Goal: Information Seeking & Learning: Learn about a topic

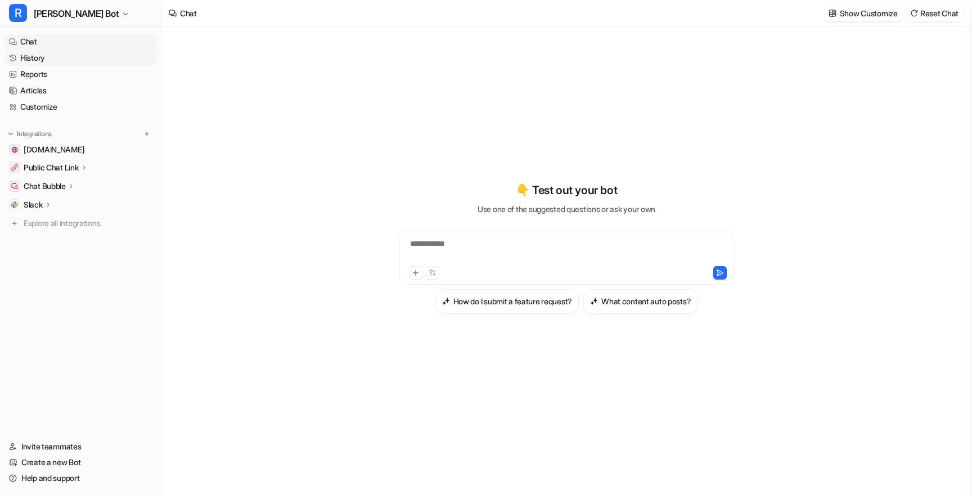
click at [92, 54] on link "History" at bounding box center [80, 58] width 152 height 16
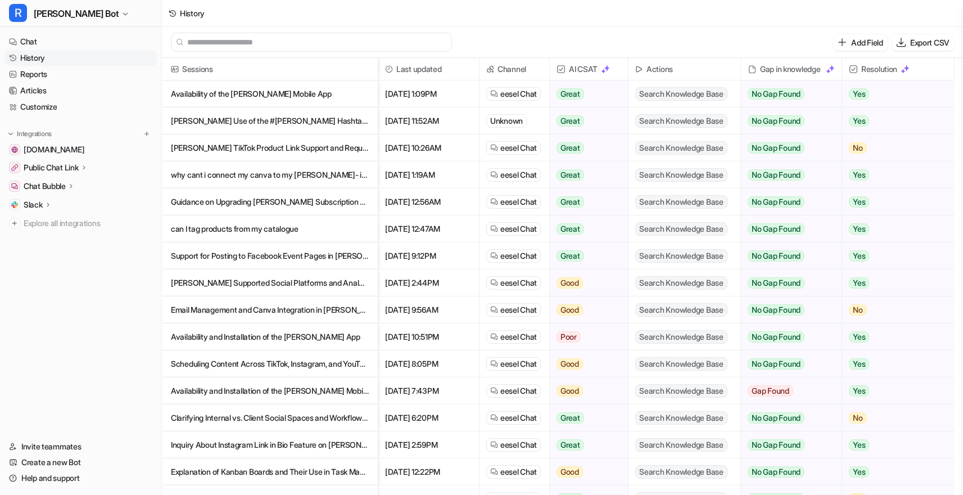
click at [337, 95] on p "Availability of the [PERSON_NAME] Mobile App" at bounding box center [270, 93] width 198 height 27
click at [249, 149] on p "[PERSON_NAME] TikTok Product Link Support and Request for Human Assistance" at bounding box center [270, 147] width 198 height 27
click at [226, 117] on p "[PERSON_NAME] Use of the #[PERSON_NAME] Hashtag in Scheduled Posts" at bounding box center [270, 120] width 198 height 27
click at [228, 167] on p "why cant i connect my canva to my [PERSON_NAME]- its saying under maintence" at bounding box center [270, 174] width 198 height 27
click at [300, 205] on p "Guidance on Upgrading [PERSON_NAME] Subscription Plan" at bounding box center [270, 201] width 198 height 27
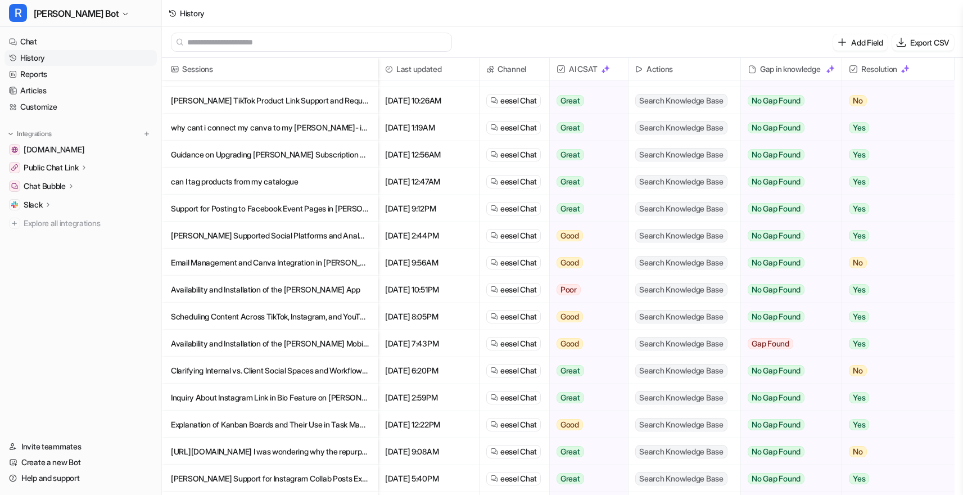
scroll to position [55, 0]
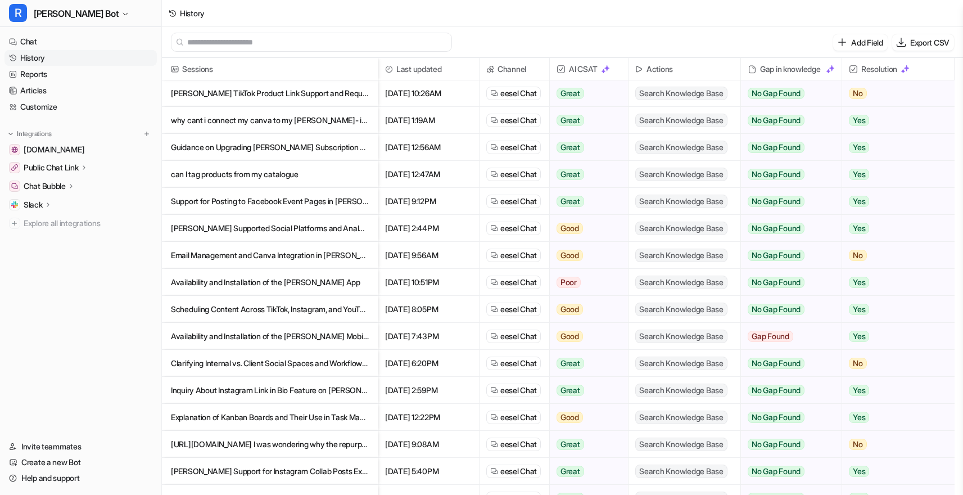
click at [285, 227] on p "[PERSON_NAME] Supported Social Platforms and Analytics Reporting Overview" at bounding box center [270, 228] width 198 height 27
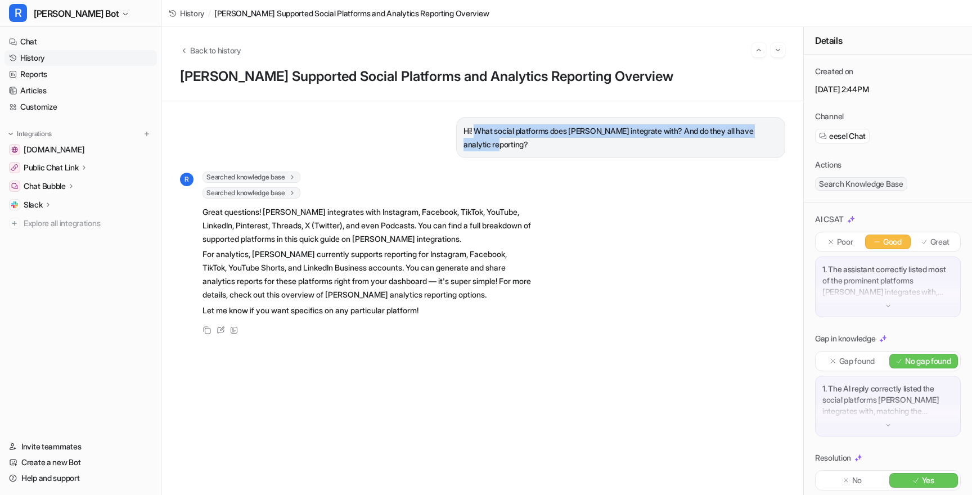
drag, startPoint x: 466, startPoint y: 132, endPoint x: 533, endPoint y: 141, distance: 68.1
click at [533, 141] on p "Hi! What social platforms does [PERSON_NAME] integrate with? And do they all ha…" at bounding box center [620, 137] width 314 height 27
click at [533, 143] on p "Hi! What social platforms does [PERSON_NAME] integrate with? And do they all ha…" at bounding box center [620, 137] width 314 height 27
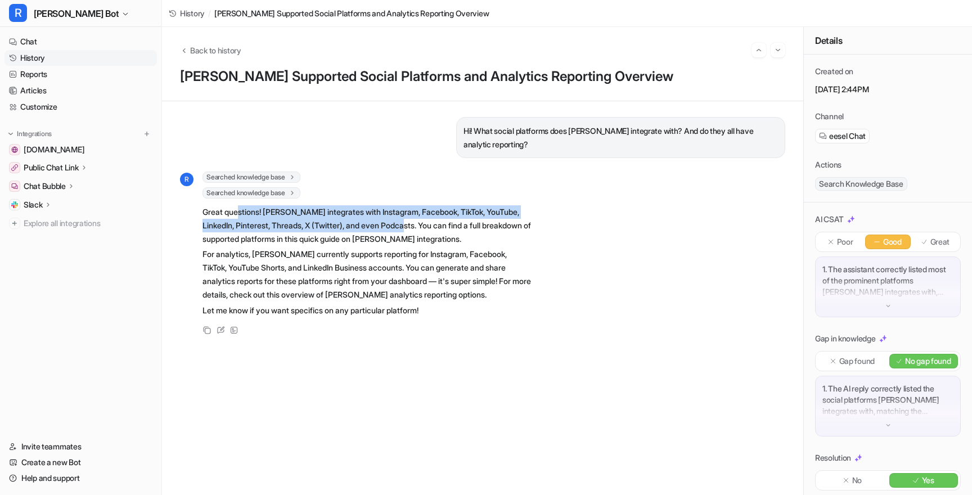
drag, startPoint x: 237, startPoint y: 218, endPoint x: 407, endPoint y: 231, distance: 170.4
click at [407, 231] on p "Great questions! [PERSON_NAME] integrates with Instagram, Facebook, TikTok, You…" at bounding box center [366, 225] width 329 height 40
click at [404, 229] on p "Great questions! [PERSON_NAME] integrates with Instagram, Facebook, TikTok, You…" at bounding box center [366, 225] width 329 height 40
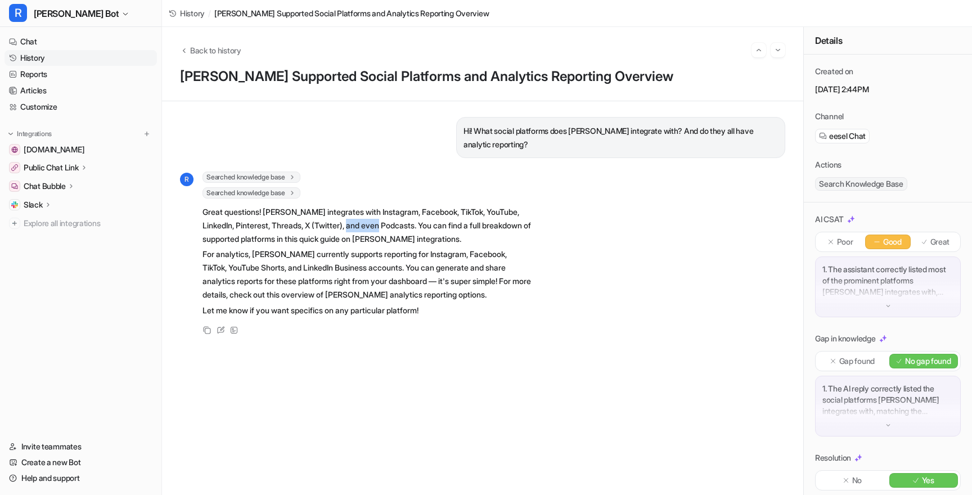
drag, startPoint x: 386, startPoint y: 222, endPoint x: 353, endPoint y: 222, distance: 33.7
click at [353, 222] on p "Great questions! [PERSON_NAME] integrates with Instagram, Facebook, TikTok, You…" at bounding box center [366, 225] width 329 height 40
click at [367, 221] on p "Great questions! [PERSON_NAME] integrates with Instagram, Facebook, TikTok, You…" at bounding box center [366, 225] width 329 height 40
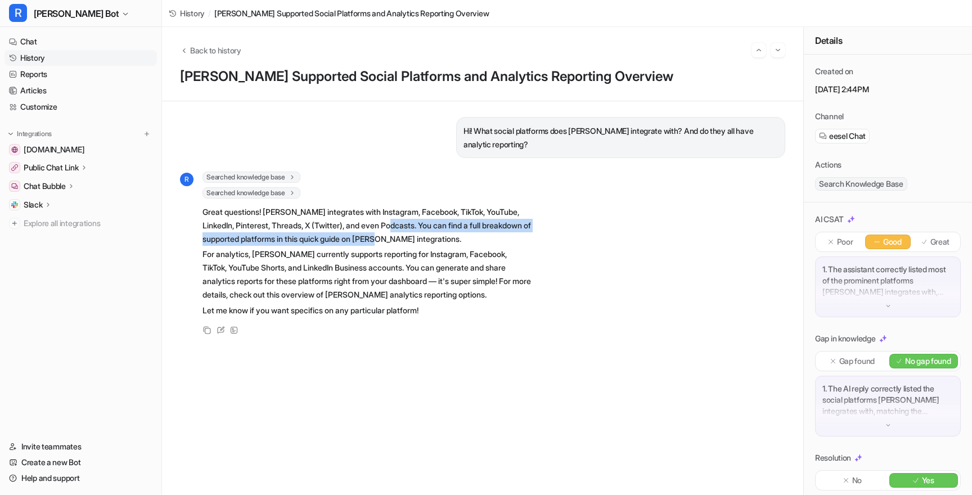
drag, startPoint x: 396, startPoint y: 219, endPoint x: 408, endPoint y: 237, distance: 21.8
click at [408, 237] on p "Great questions! [PERSON_NAME] integrates with Instagram, Facebook, TikTok, You…" at bounding box center [366, 225] width 329 height 40
click at [399, 242] on p "Great questions! [PERSON_NAME] integrates with Instagram, Facebook, TikTok, You…" at bounding box center [366, 225] width 329 height 40
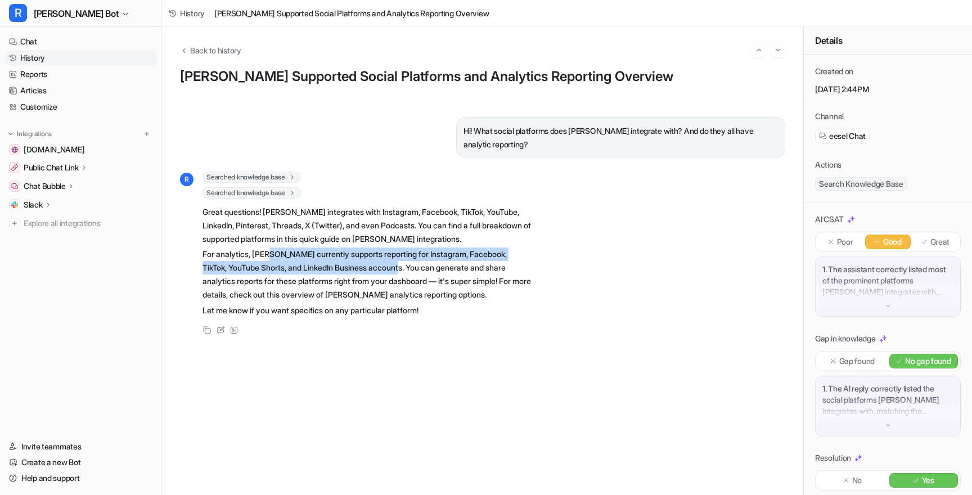
drag, startPoint x: 271, startPoint y: 256, endPoint x: 413, endPoint y: 262, distance: 142.4
click at [413, 262] on p "For analytics, [PERSON_NAME] currently supports reporting for Instagram, Facebo…" at bounding box center [366, 274] width 329 height 54
click at [384, 268] on p "For analytics, [PERSON_NAME] currently supports reporting for Instagram, Facebo…" at bounding box center [366, 274] width 329 height 54
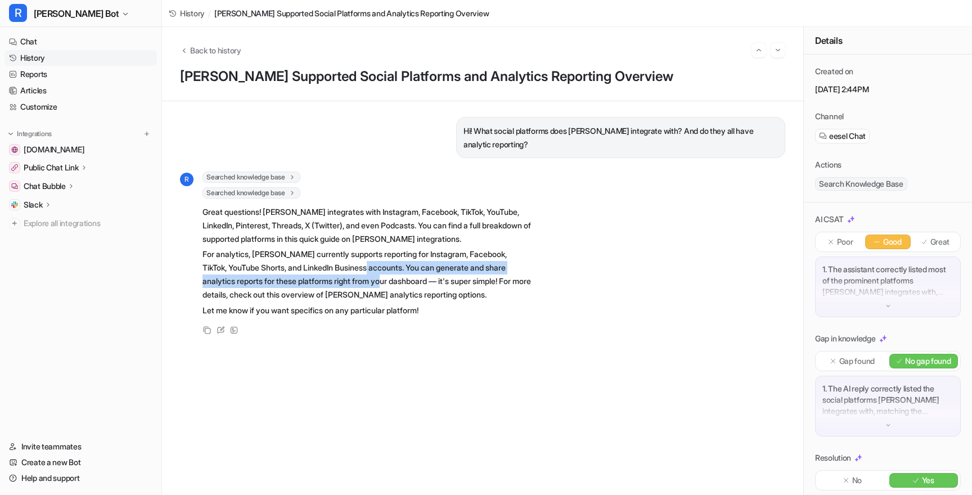
drag, startPoint x: 384, startPoint y: 268, endPoint x: 385, endPoint y: 283, distance: 14.6
click at [385, 283] on p "For analytics, [PERSON_NAME] currently supports reporting for Instagram, Facebo…" at bounding box center [366, 274] width 329 height 54
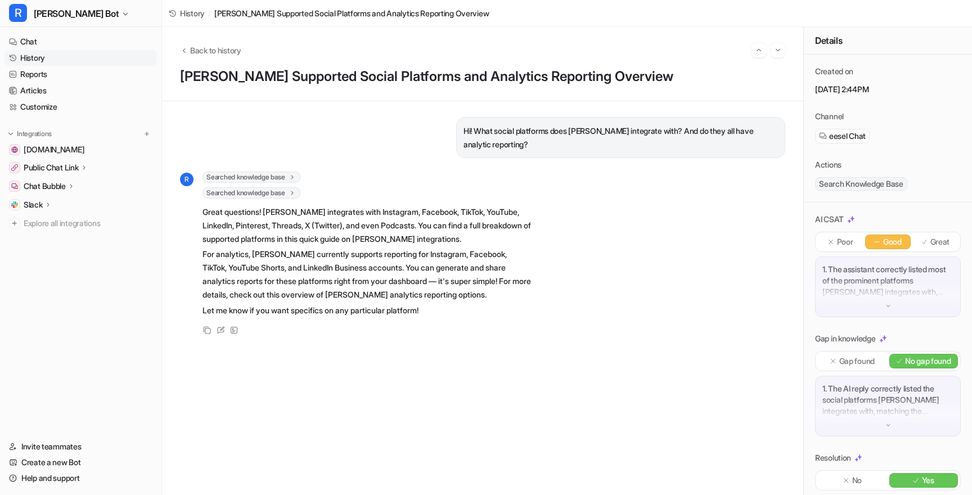
click at [402, 288] on p "For analytics, [PERSON_NAME] currently supports reporting for Instagram, Facebo…" at bounding box center [366, 274] width 329 height 54
click at [185, 52] on icon "Back to history" at bounding box center [184, 50] width 8 height 8
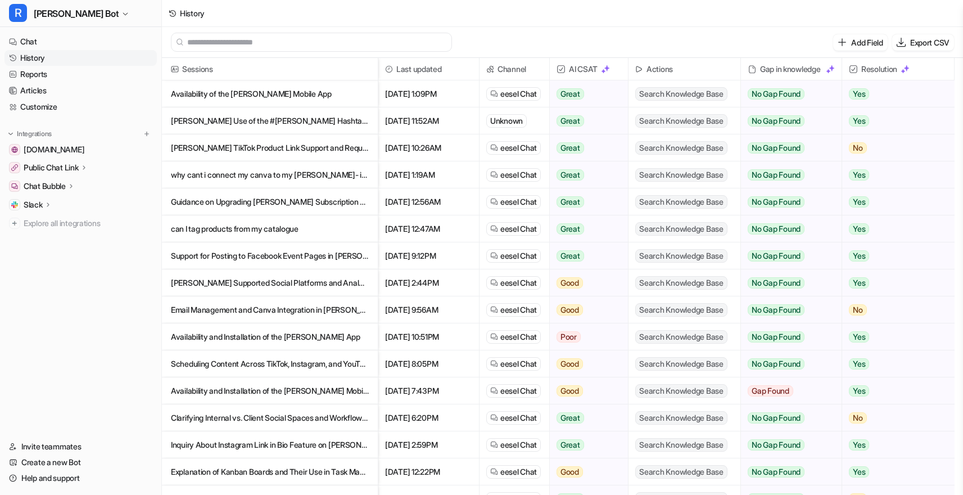
click at [276, 90] on p "Availability of the [PERSON_NAME] Mobile App" at bounding box center [270, 93] width 198 height 27
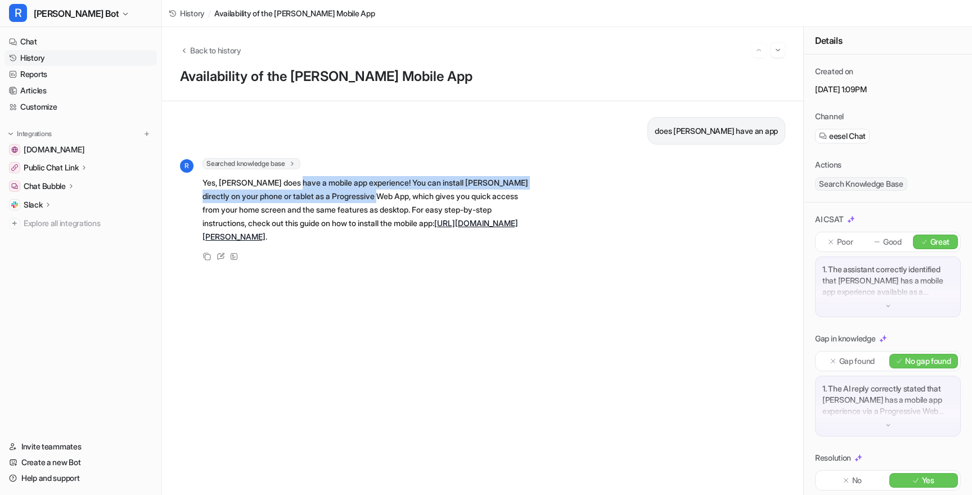
drag, startPoint x: 294, startPoint y: 175, endPoint x: 393, endPoint y: 201, distance: 102.8
click at [393, 201] on p "Yes, [PERSON_NAME] does have a mobile app experience! You can install [PERSON_N…" at bounding box center [366, 209] width 329 height 67
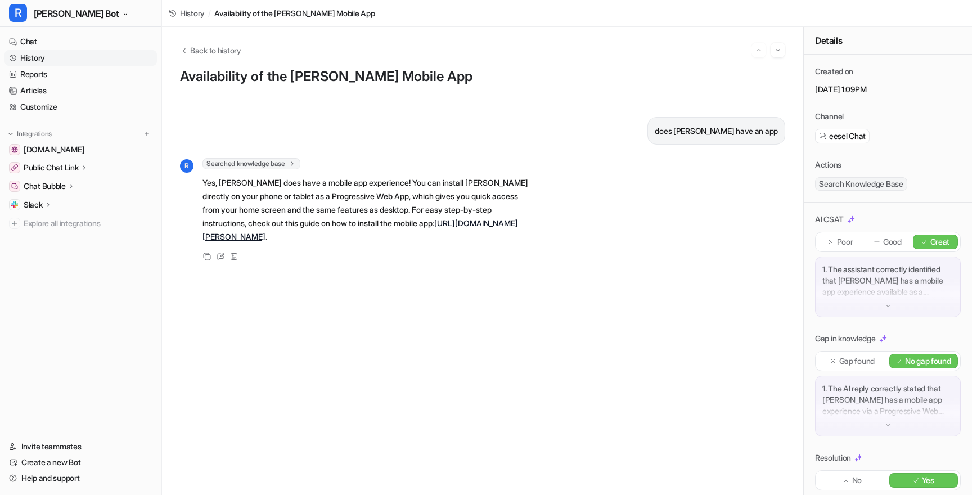
click at [408, 203] on p "Yes, [PERSON_NAME] does have a mobile app experience! You can install [PERSON_N…" at bounding box center [366, 209] width 329 height 67
drag, startPoint x: 400, startPoint y: 241, endPoint x: 260, endPoint y: 236, distance: 139.6
click at [260, 236] on p "Yes, [PERSON_NAME] does have a mobile app experience! You can install [PERSON_N…" at bounding box center [366, 209] width 329 height 67
click at [319, 210] on p "Yes, [PERSON_NAME] does have a mobile app experience! You can install [PERSON_N…" at bounding box center [366, 209] width 329 height 67
click at [192, 40] on div "Back to history Availability of the [PERSON_NAME] Mobile App" at bounding box center [482, 64] width 641 height 74
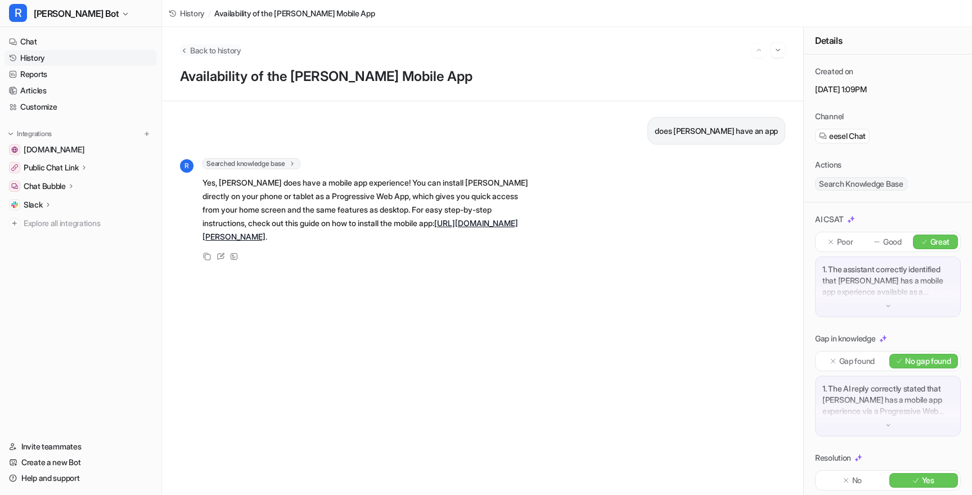
click at [193, 46] on span "Back to history" at bounding box center [215, 50] width 51 height 12
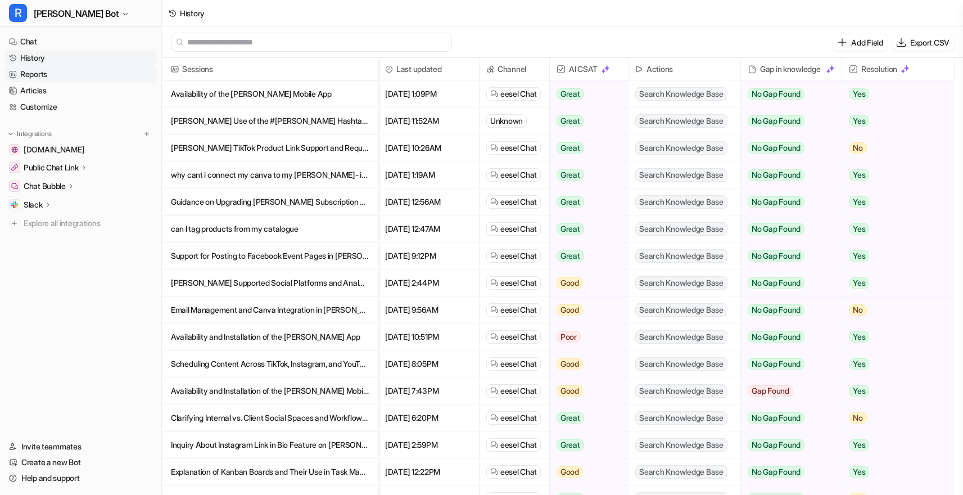
click at [46, 76] on link "Reports" at bounding box center [80, 74] width 152 height 16
